Goal: Navigation & Orientation: Go to known website

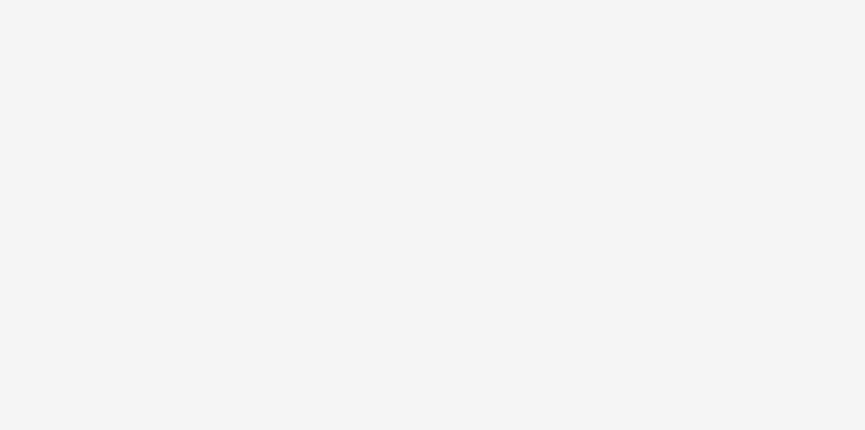
drag, startPoint x: 787, startPoint y: 9, endPoint x: 223, endPoint y: 151, distance: 581.7
click at [223, 151] on html at bounding box center [432, 215] width 865 height 430
drag, startPoint x: 386, startPoint y: 242, endPoint x: 387, endPoint y: 234, distance: 8.3
click at [387, 234] on body at bounding box center [432, 215] width 865 height 430
